Goal: Task Accomplishment & Management: Manage account settings

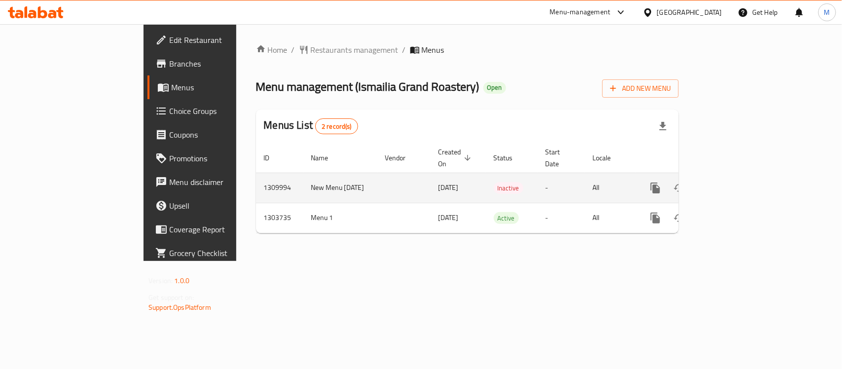
click at [256, 173] on td "1309994" at bounding box center [279, 188] width 47 height 30
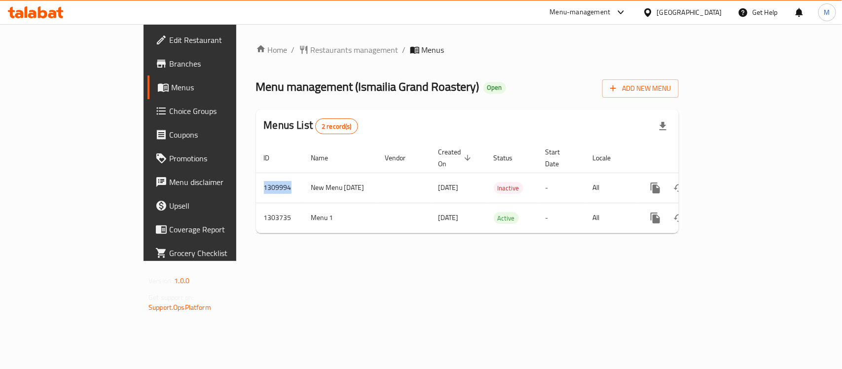
copy td "1309994"
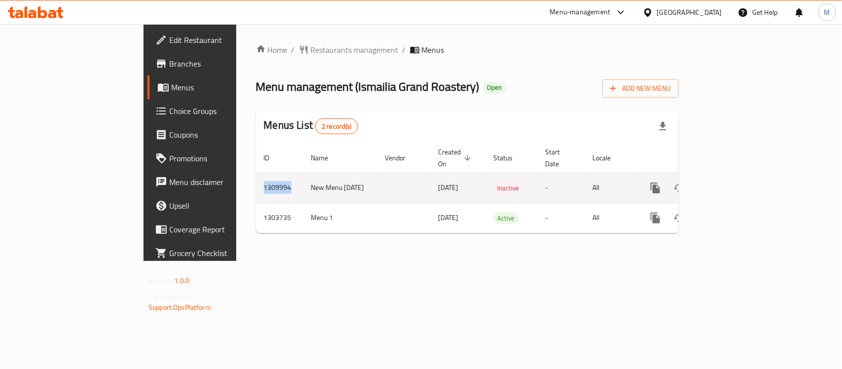
click at [739, 176] on link "enhanced table" at bounding box center [727, 188] width 24 height 24
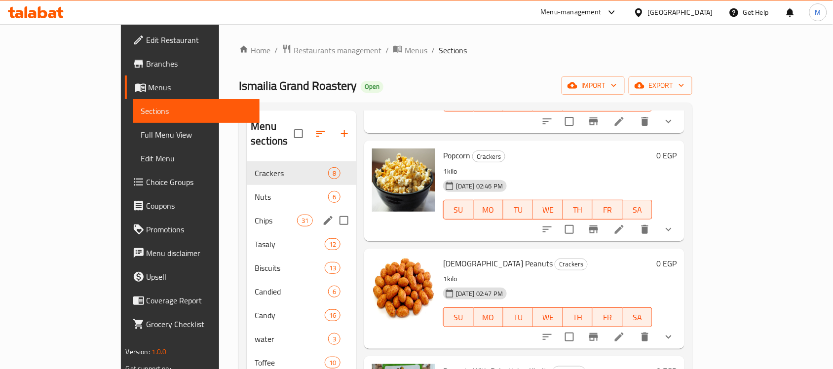
click at [247, 193] on div "Nuts 6" at bounding box center [302, 197] width 110 height 24
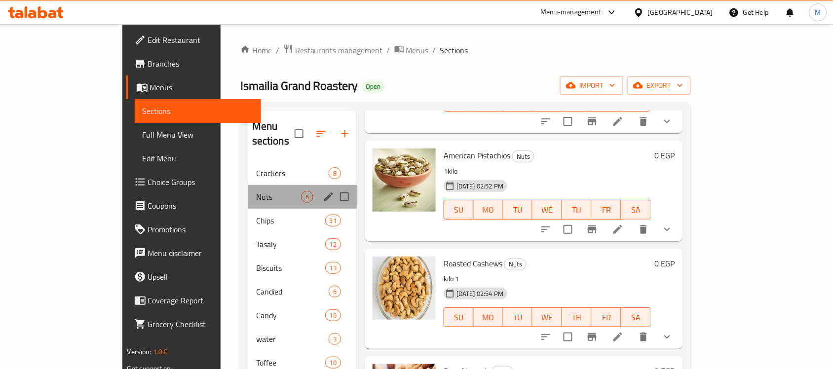
click at [248, 188] on div "Nuts 6" at bounding box center [302, 197] width 109 height 24
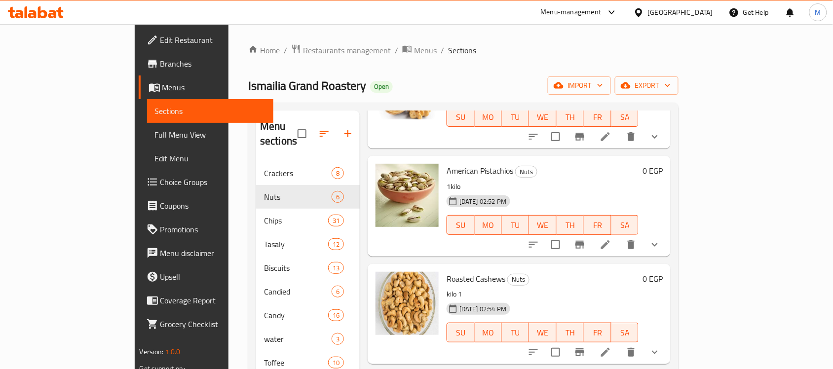
scroll to position [232, 0]
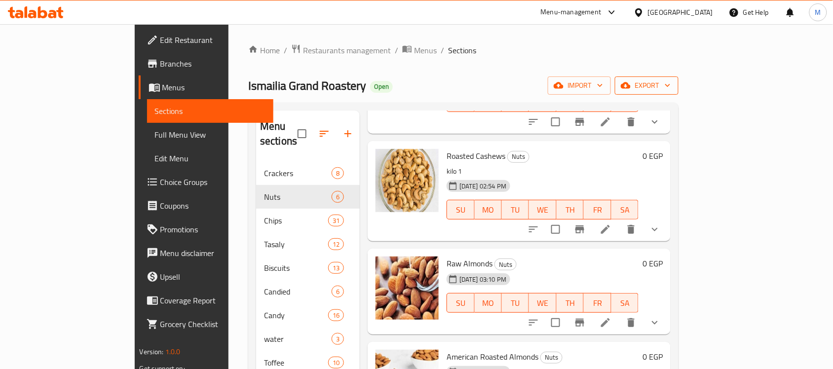
click at [671, 90] on span "export" at bounding box center [647, 85] width 48 height 12
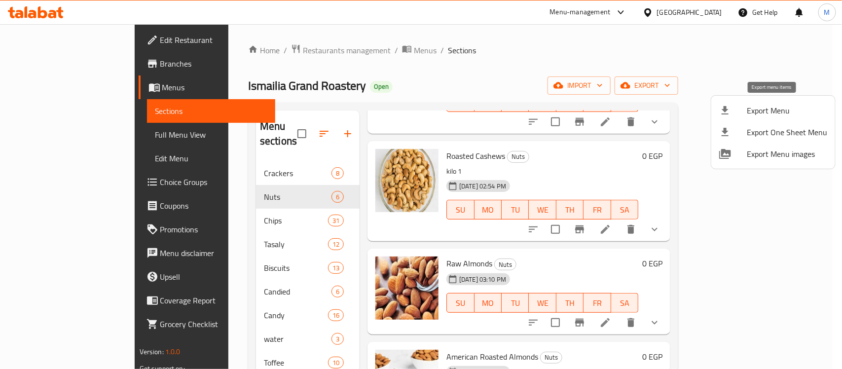
click at [778, 113] on span "Export Menu" at bounding box center [787, 111] width 80 height 12
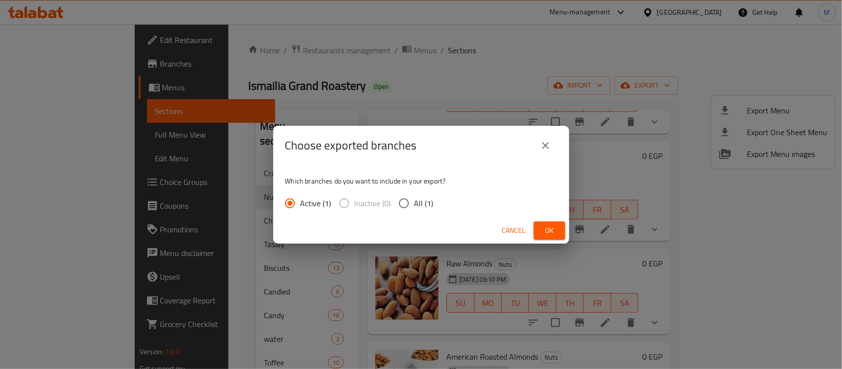
click at [537, 230] on button "Ok" at bounding box center [550, 231] width 32 height 18
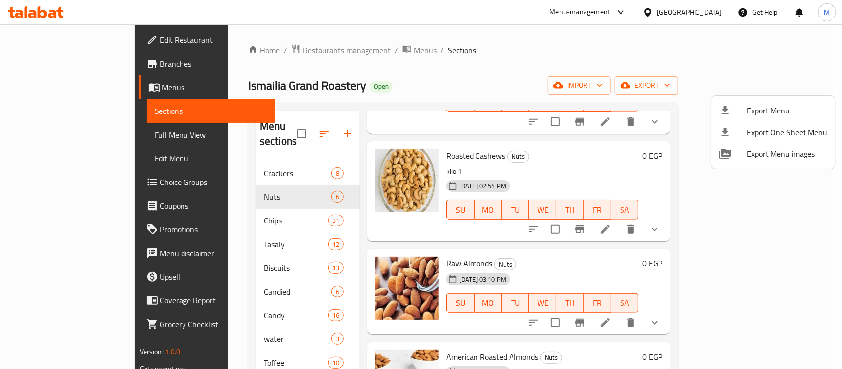
click at [244, 228] on div at bounding box center [421, 184] width 842 height 369
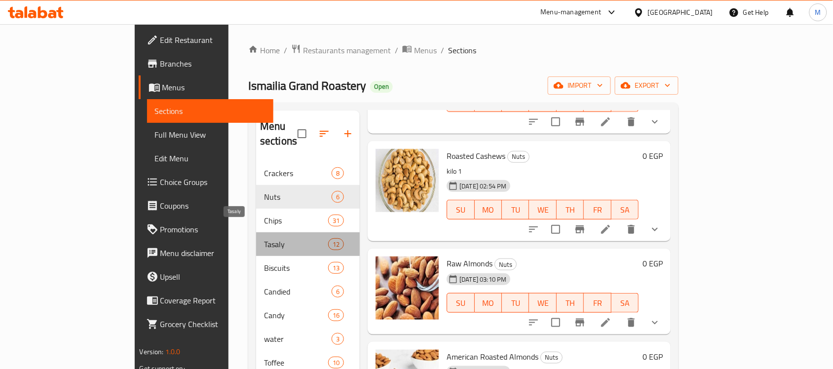
click at [264, 238] on span "Tasaly" at bounding box center [296, 244] width 64 height 12
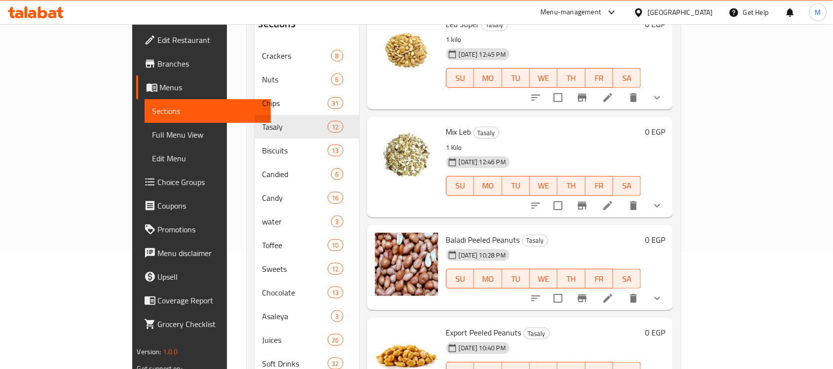
scroll to position [164, 0]
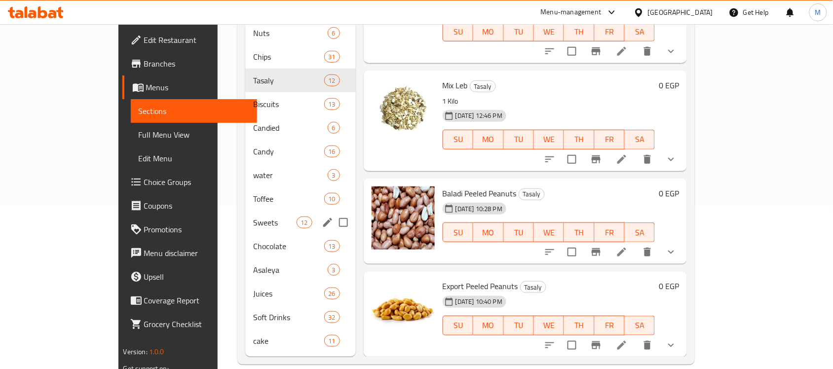
click at [245, 121] on div "Candied 6" at bounding box center [300, 128] width 111 height 24
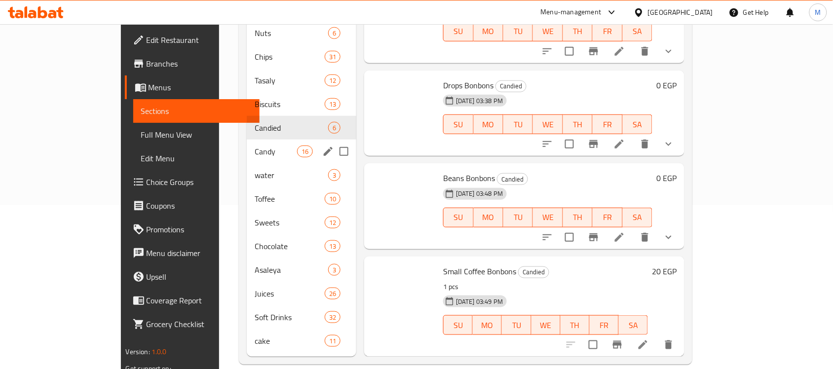
scroll to position [217, 0]
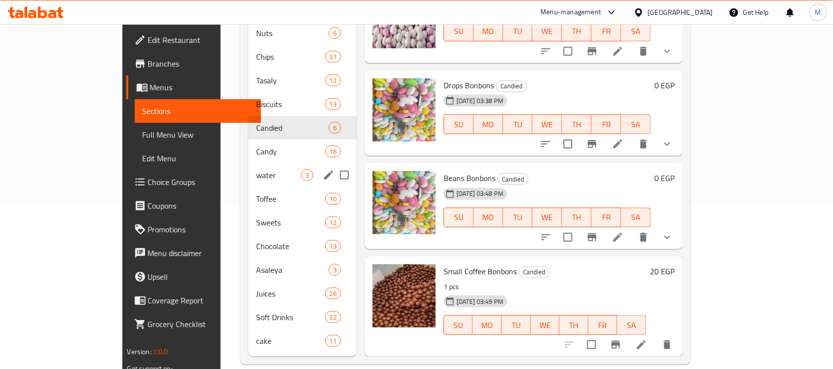
click at [248, 163] on div "water 3" at bounding box center [302, 175] width 109 height 24
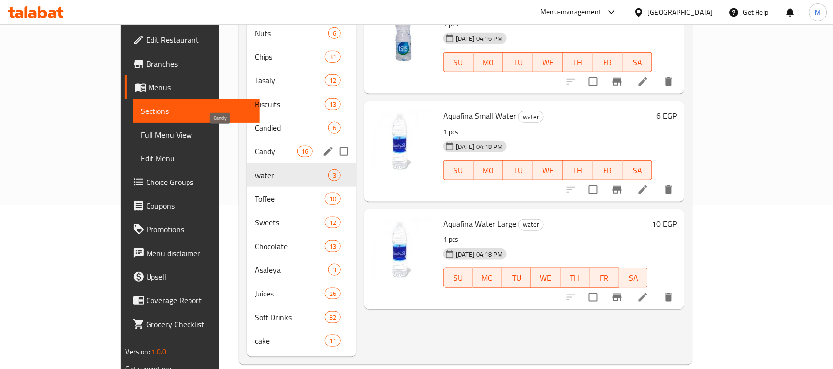
click at [255, 146] on span "Candy" at bounding box center [276, 152] width 42 height 12
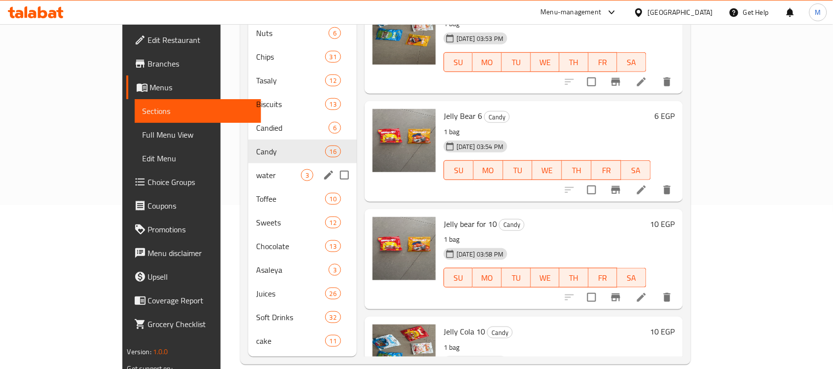
click at [256, 169] on span "water" at bounding box center [278, 175] width 45 height 12
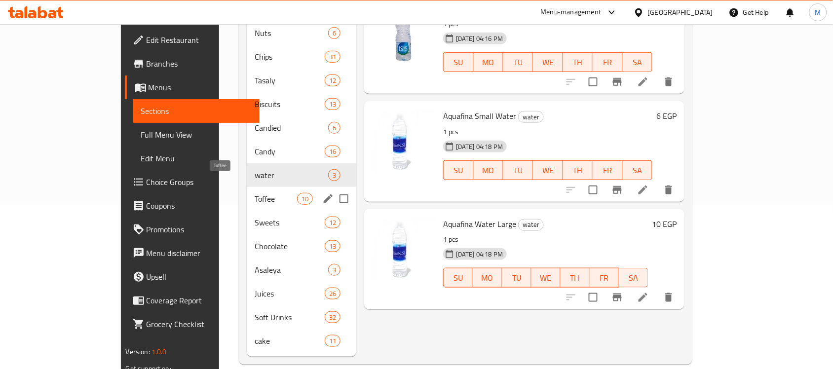
click at [255, 193] on span "Toffee" at bounding box center [276, 199] width 42 height 12
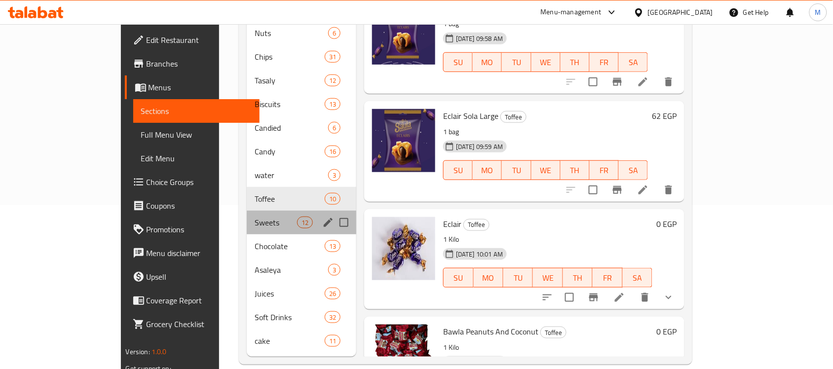
click at [247, 214] on div "Sweets 12" at bounding box center [302, 223] width 110 height 24
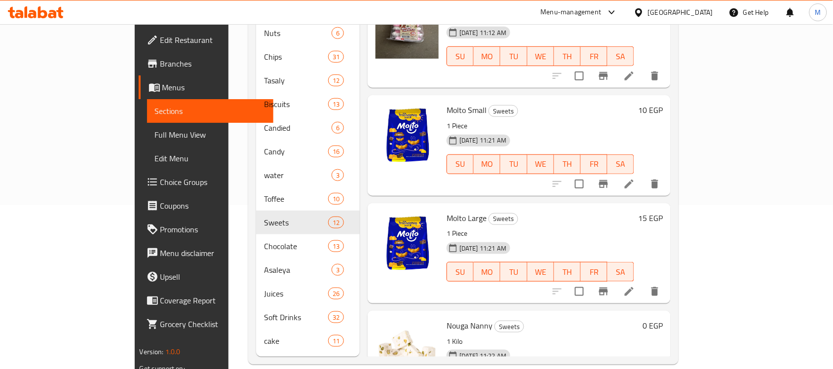
scroll to position [923, 0]
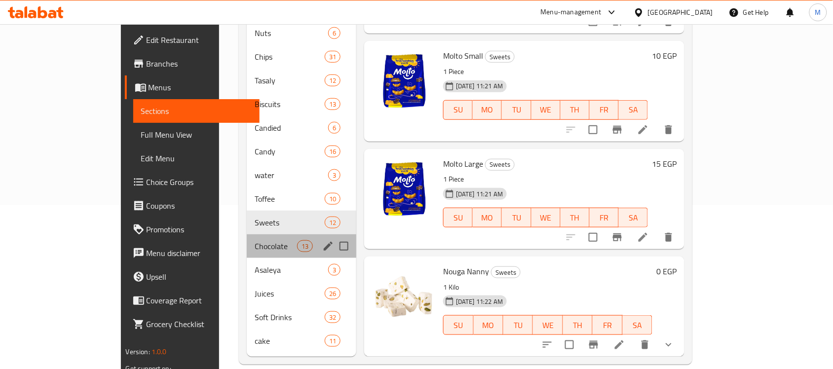
click at [260, 242] on div "Chocolate 13" at bounding box center [302, 246] width 110 height 24
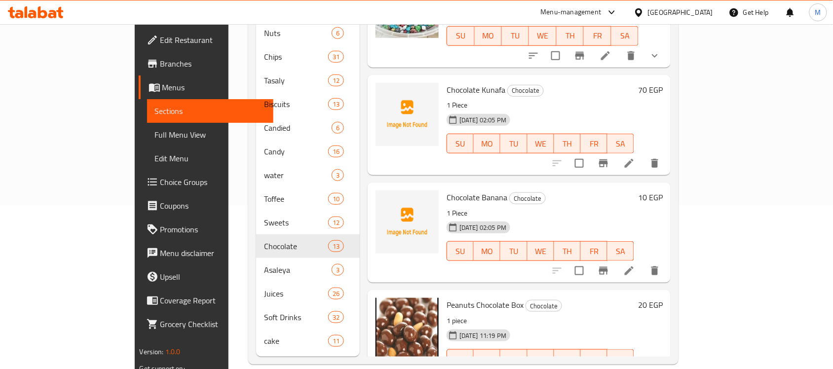
scroll to position [1030, 0]
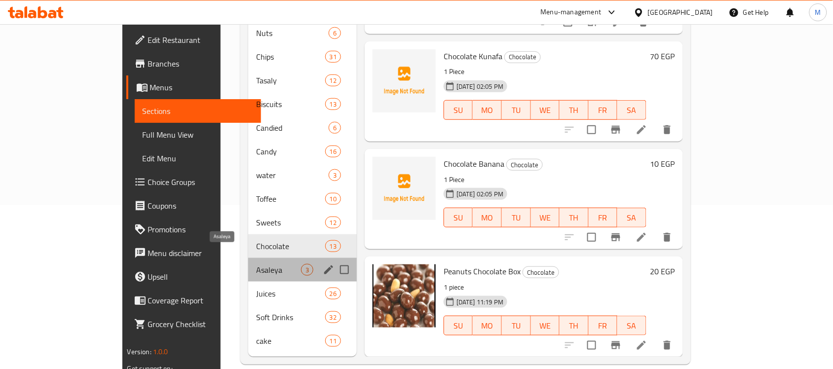
click at [256, 264] on span "Asaleya" at bounding box center [278, 270] width 45 height 12
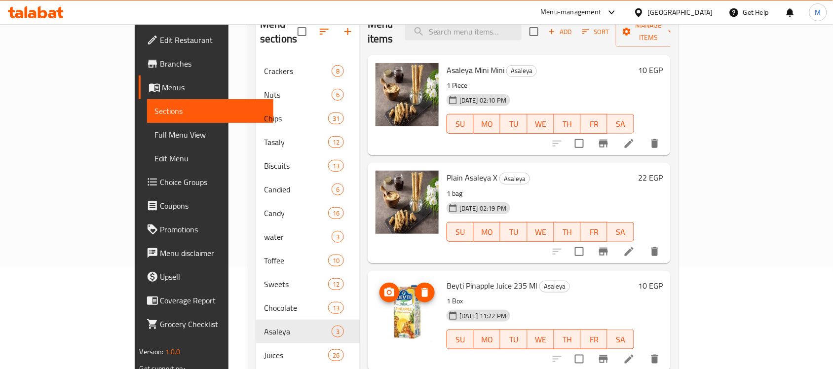
scroll to position [164, 0]
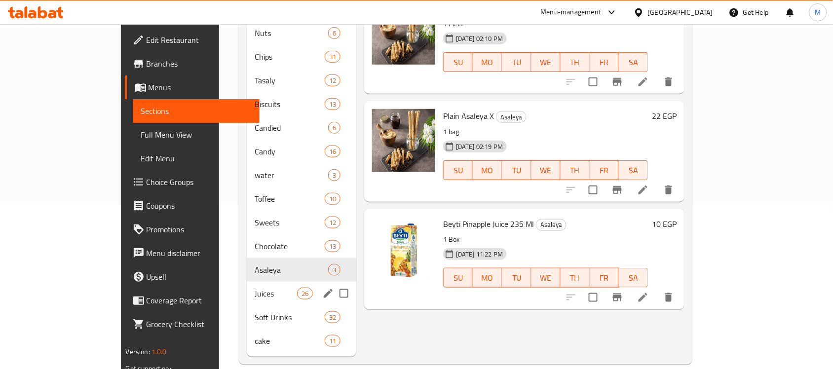
click at [247, 285] on div "Juices 26" at bounding box center [302, 294] width 110 height 24
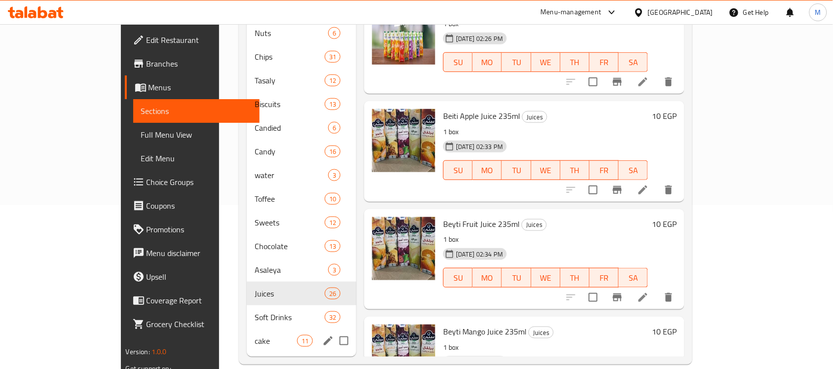
click at [247, 329] on div "cake 11" at bounding box center [302, 341] width 110 height 24
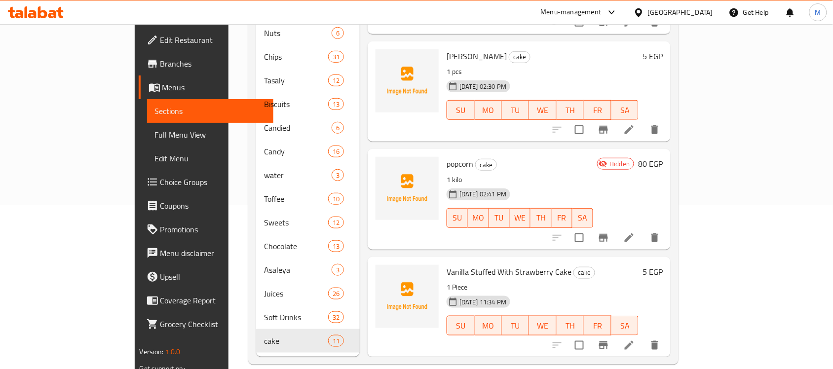
scroll to position [260, 0]
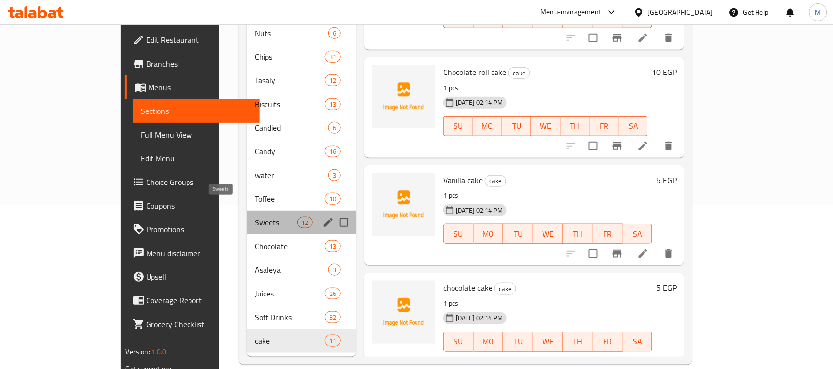
click at [255, 217] on span "Sweets" at bounding box center [276, 223] width 42 height 12
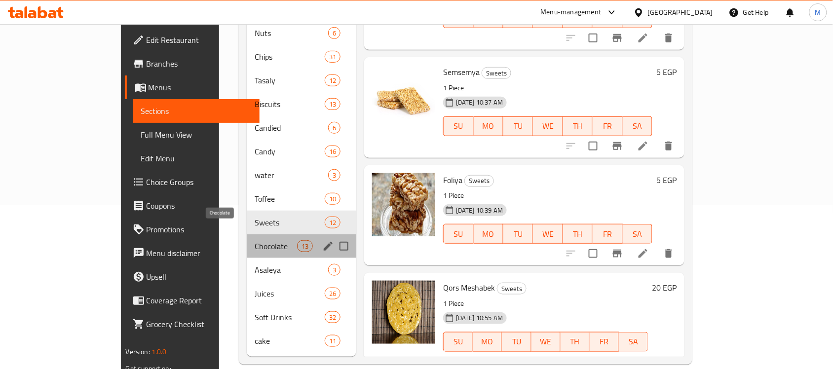
click at [255, 240] on span "Chocolate" at bounding box center [276, 246] width 42 height 12
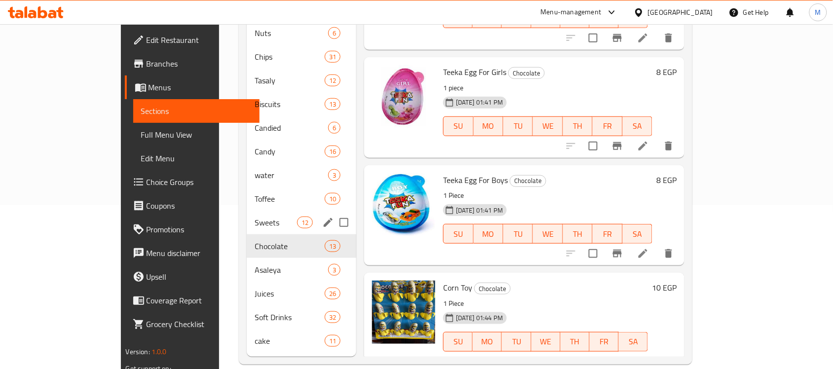
click at [256, 193] on span "Toffee" at bounding box center [290, 199] width 70 height 12
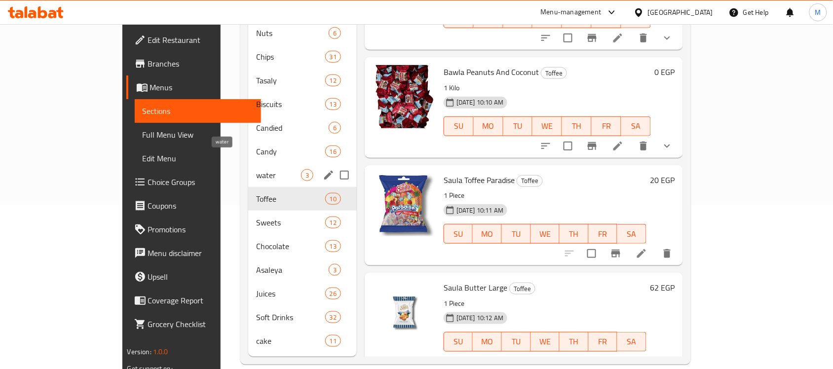
click at [256, 169] on span "water" at bounding box center [278, 175] width 45 height 12
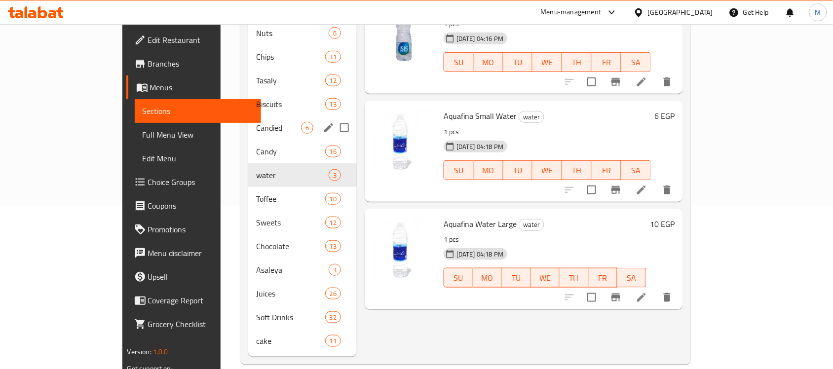
click at [248, 116] on div "Candied 6" at bounding box center [302, 128] width 109 height 24
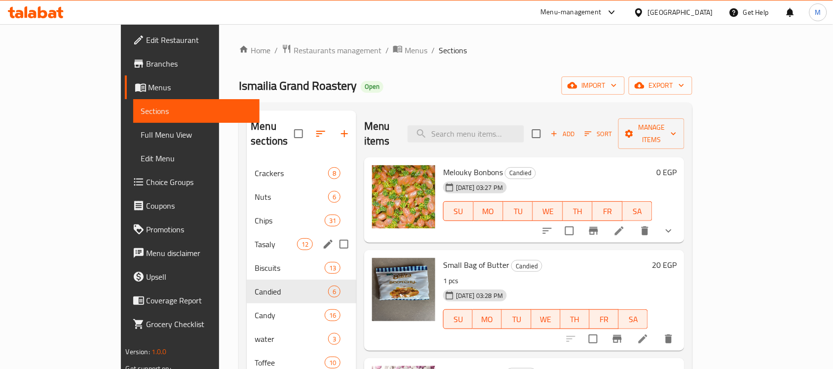
click at [247, 238] on div "Tasaly 12" at bounding box center [302, 244] width 110 height 24
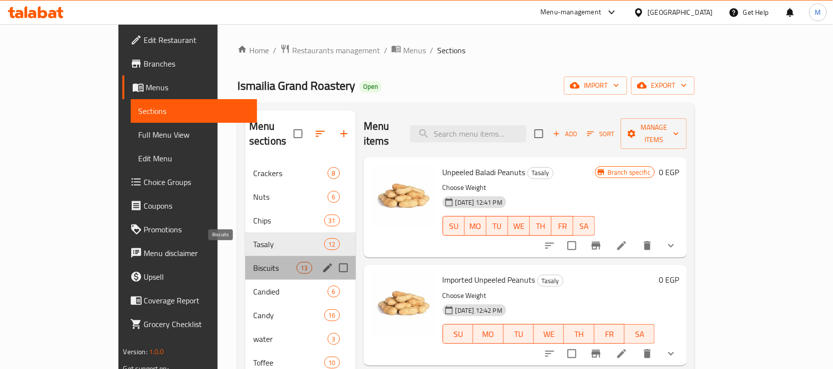
click at [253, 262] on span "Biscuits" at bounding box center [274, 268] width 43 height 12
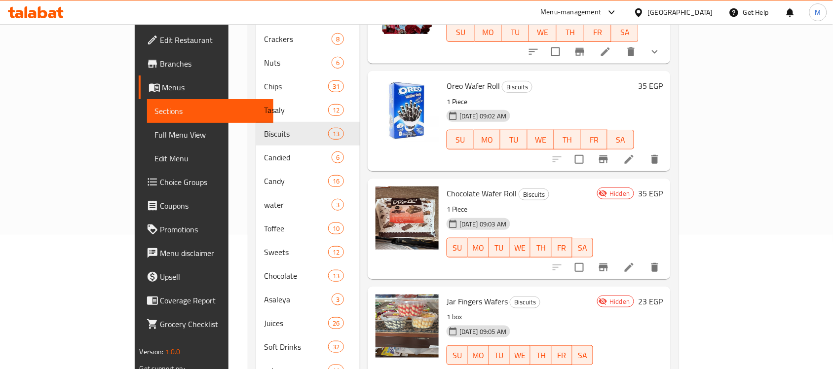
scroll to position [164, 0]
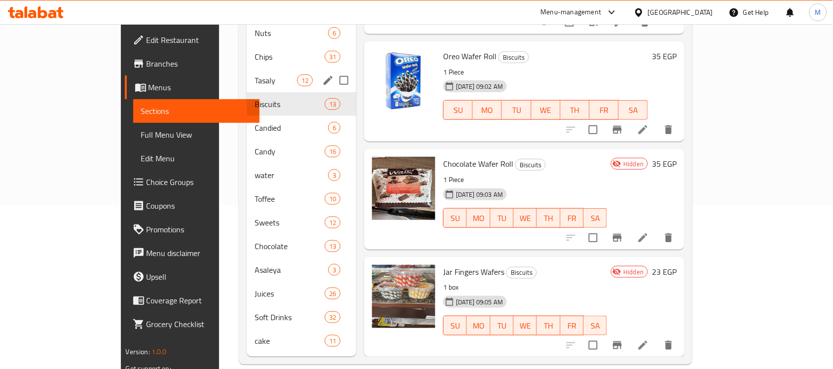
click at [247, 69] on div "Tasaly 12" at bounding box center [302, 81] width 110 height 24
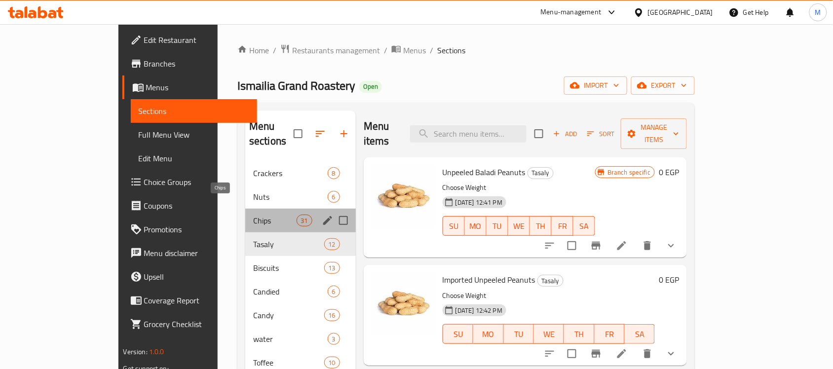
click at [253, 215] on span "Chips" at bounding box center [274, 221] width 43 height 12
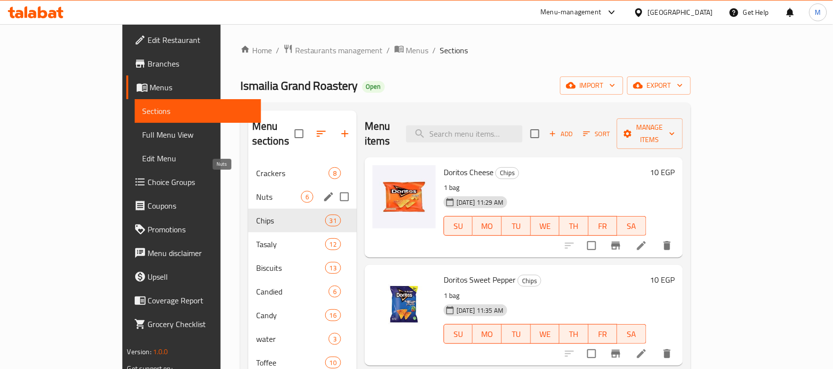
click at [256, 191] on span "Nuts" at bounding box center [278, 197] width 45 height 12
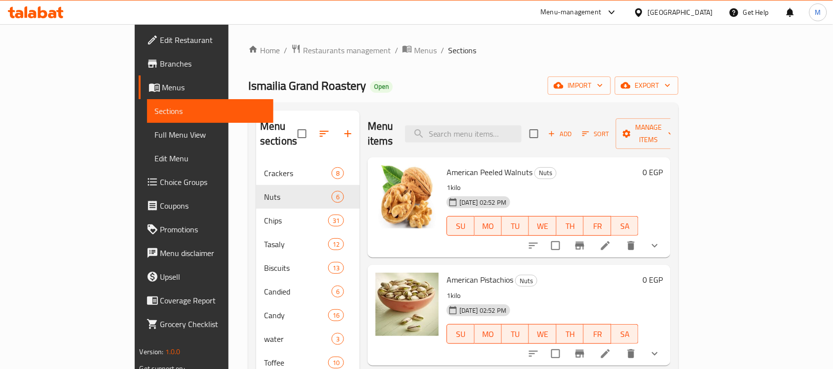
click at [256, 157] on nav "Crackers 8 Nuts 6 Chips 31 Tasaly 12 Biscuits 13 Candied 6 Candy 16 water 3 Tof…" at bounding box center [308, 338] width 104 height 363
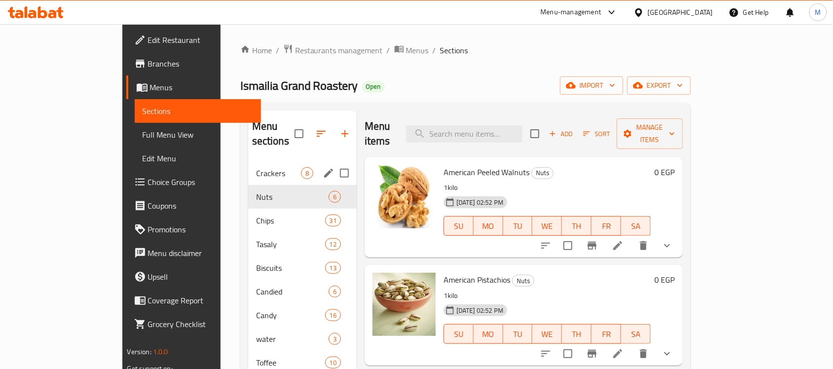
click at [248, 166] on div "Crackers 8" at bounding box center [302, 173] width 109 height 24
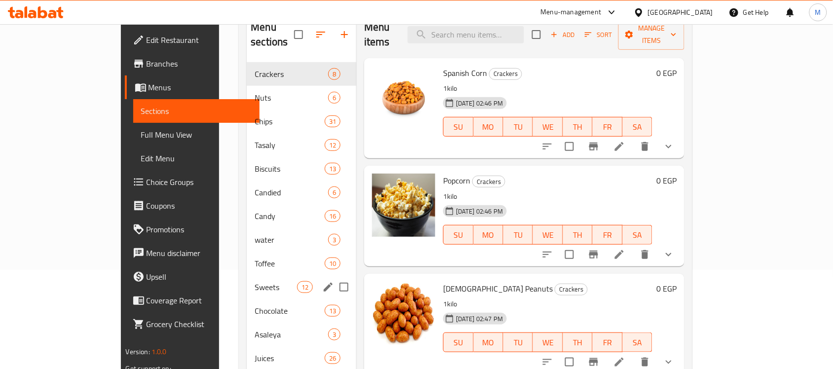
scroll to position [164, 0]
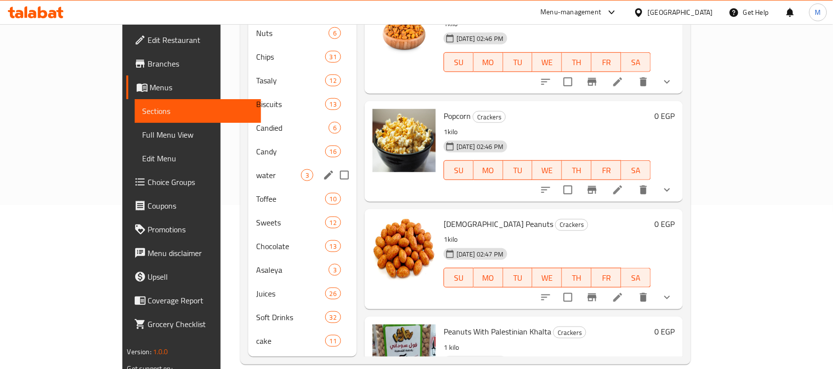
click at [256, 122] on span "Candied" at bounding box center [292, 128] width 73 height 12
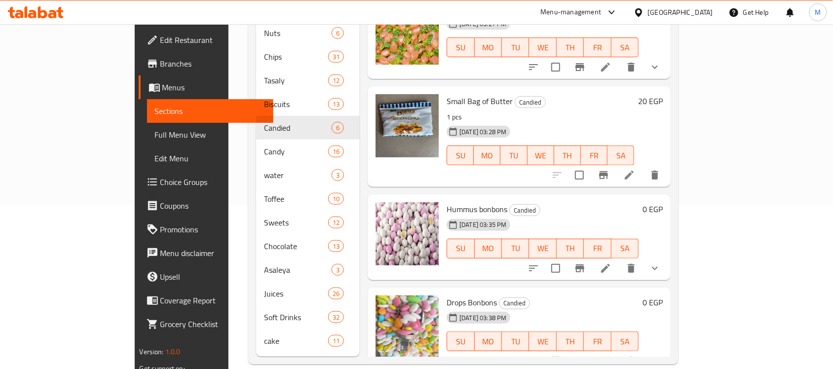
scroll to position [217, 0]
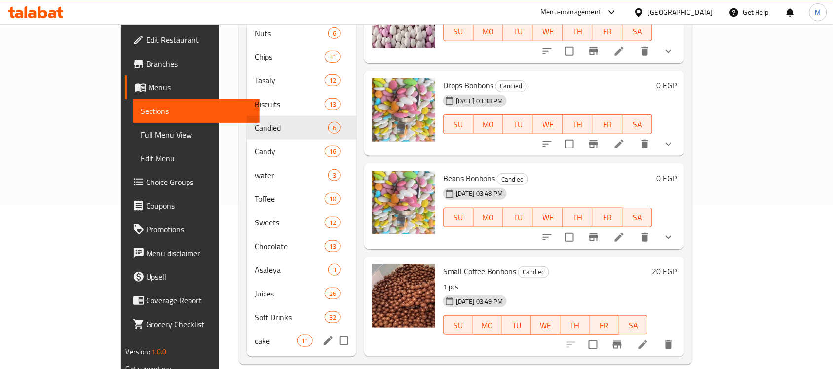
click at [271, 333] on div "cake 11" at bounding box center [302, 341] width 110 height 24
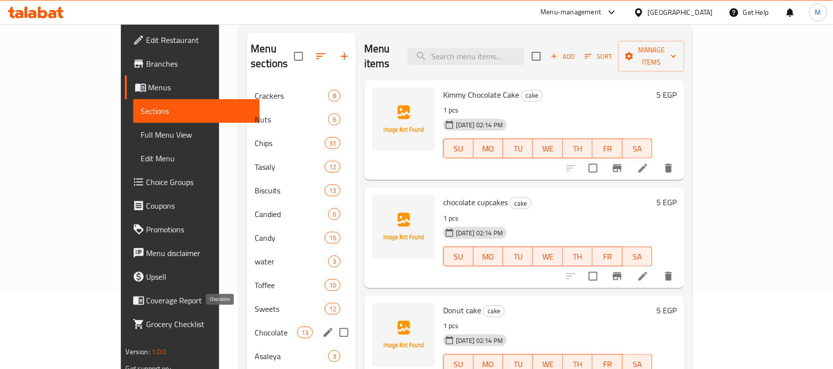
scroll to position [164, 0]
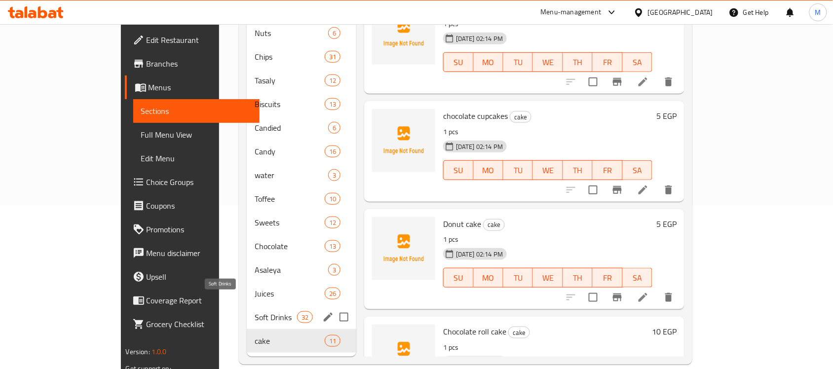
click at [255, 311] on span "Soft Drinks" at bounding box center [276, 317] width 42 height 12
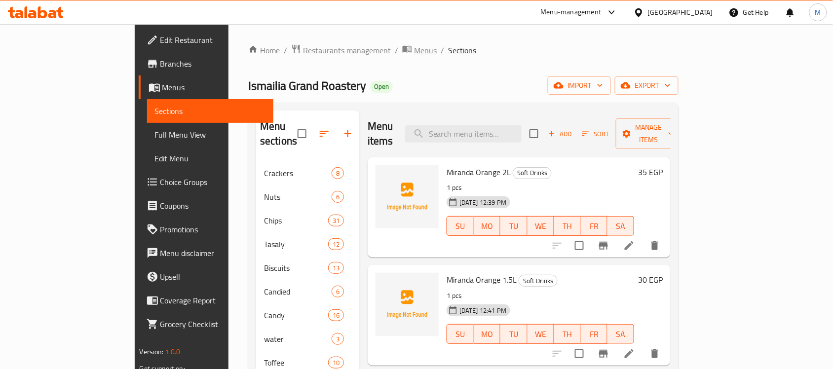
click at [414, 48] on span "Menus" at bounding box center [425, 50] width 23 height 12
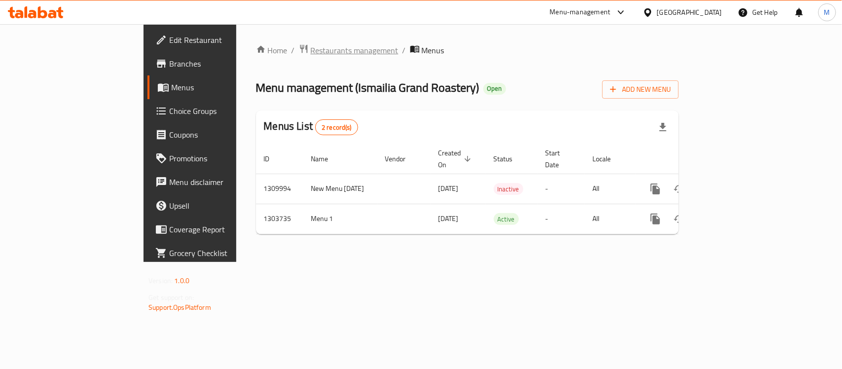
click at [311, 52] on span "Restaurants management" at bounding box center [355, 50] width 88 height 12
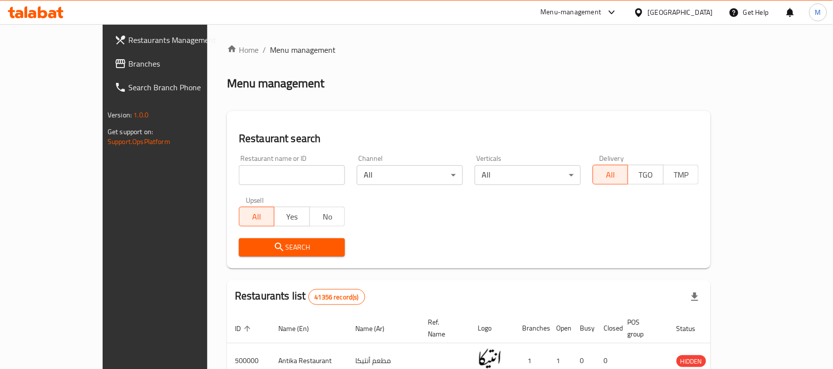
click at [128, 60] on span "Branches" at bounding box center [181, 64] width 106 height 12
